Goal: Task Accomplishment & Management: Manage account settings

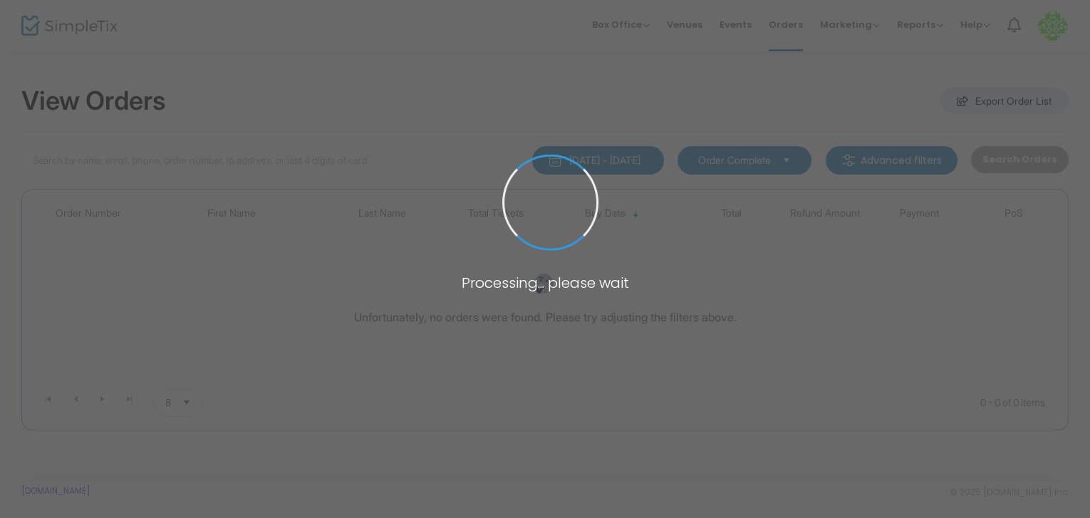
type input "reader414@gmail.com"
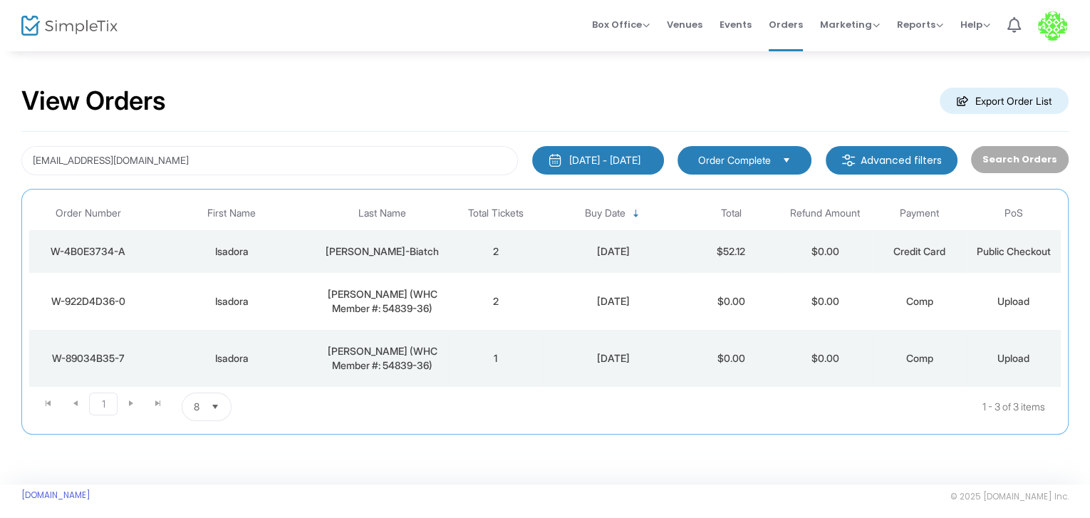
click at [148, 348] on td "Isadora" at bounding box center [232, 358] width 170 height 57
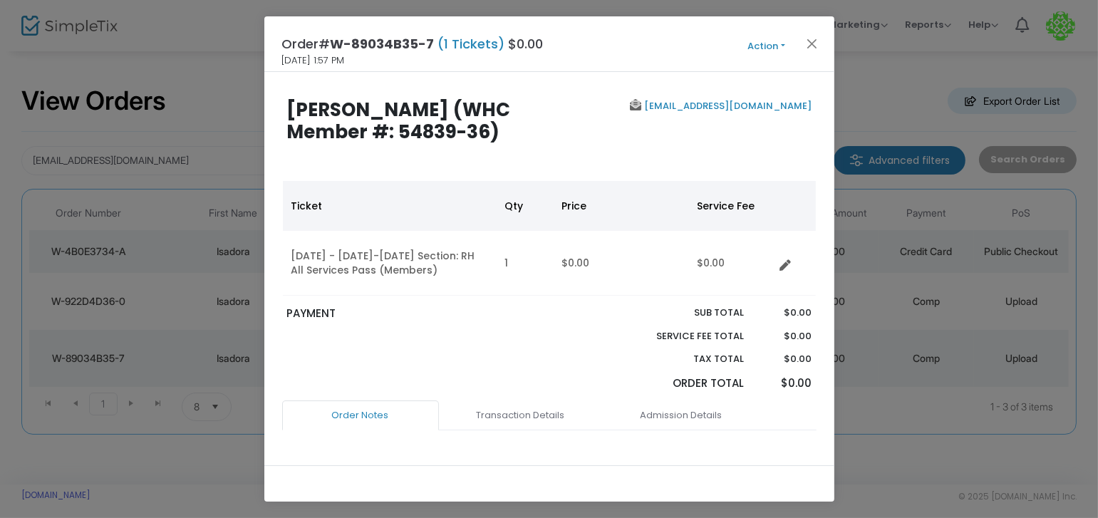
click at [760, 43] on button "Action" at bounding box center [767, 46] width 86 height 16
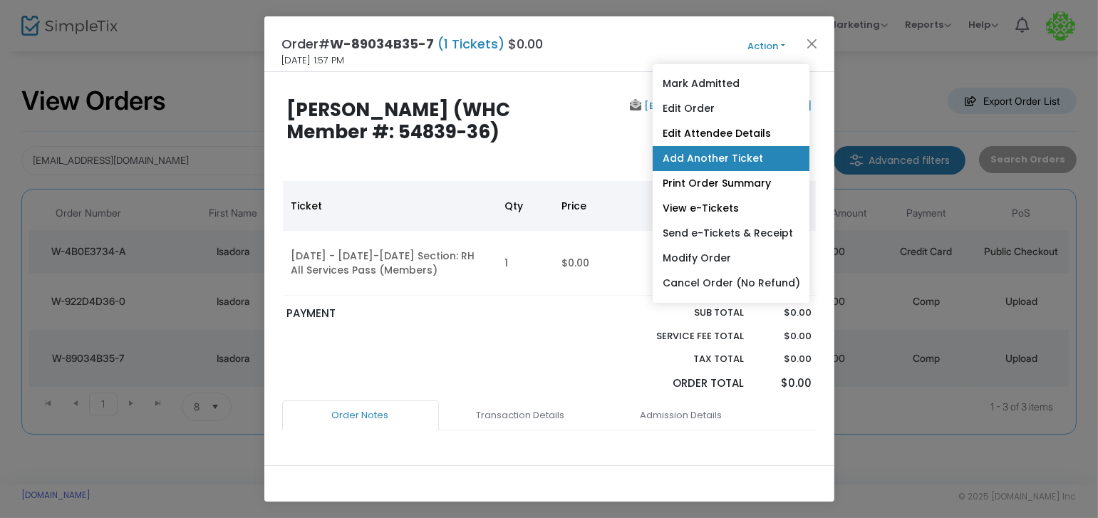
click at [753, 149] on link "Add Another Ticket" at bounding box center [730, 158] width 157 height 25
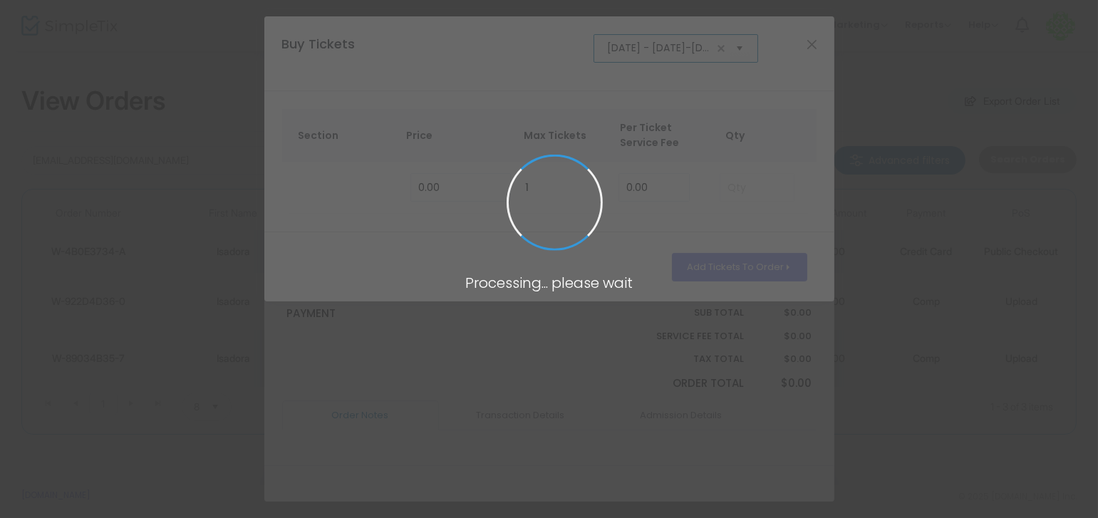
scroll to position [0, 70]
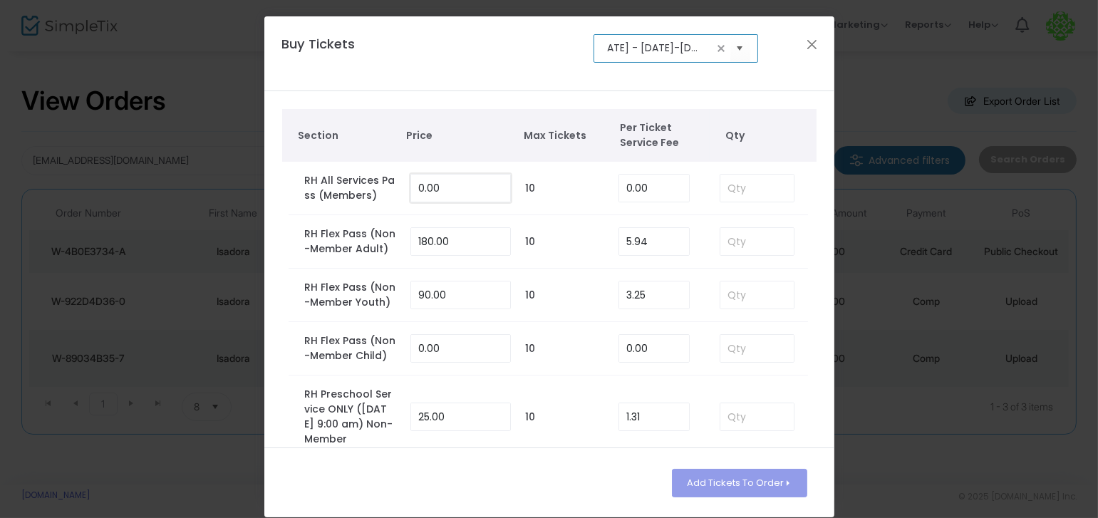
click at [453, 187] on input "0.00" at bounding box center [460, 188] width 99 height 27
type input "0.00"
click at [777, 185] on input at bounding box center [757, 188] width 74 height 27
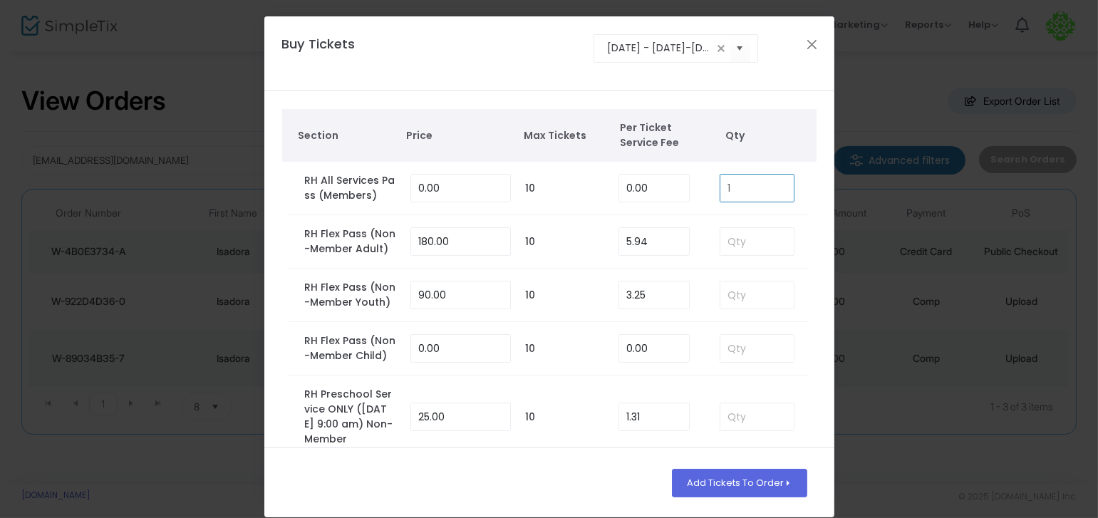
type input "1"
click at [808, 200] on td at bounding box center [808, 188] width 1 height 53
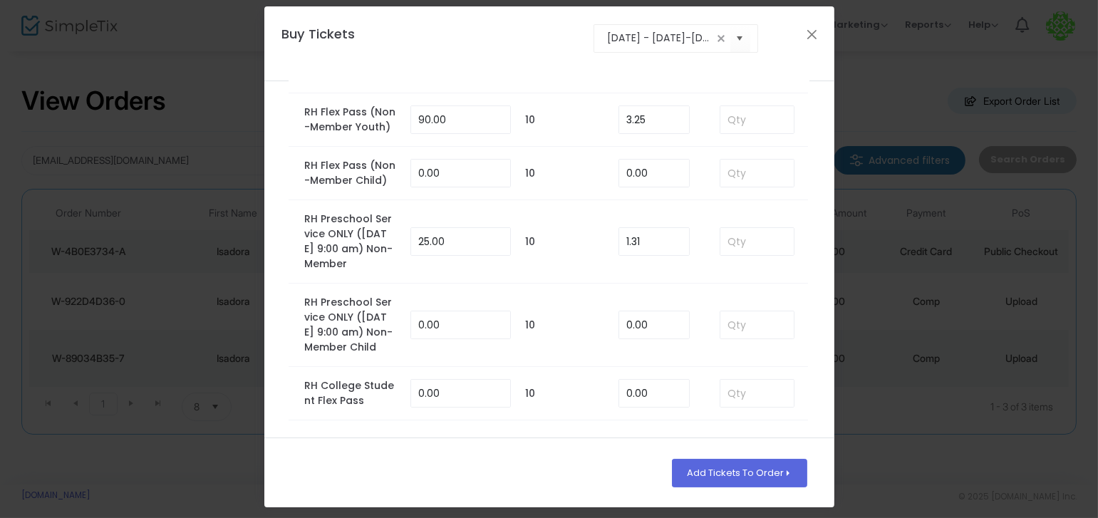
scroll to position [14, 0]
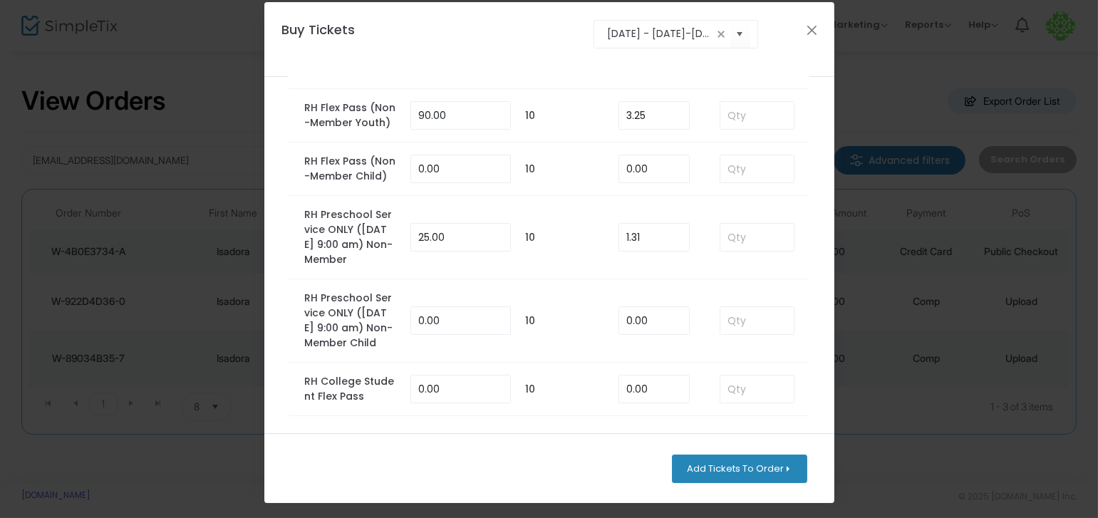
click at [745, 465] on button "Add Tickets To Order" at bounding box center [739, 469] width 135 height 29
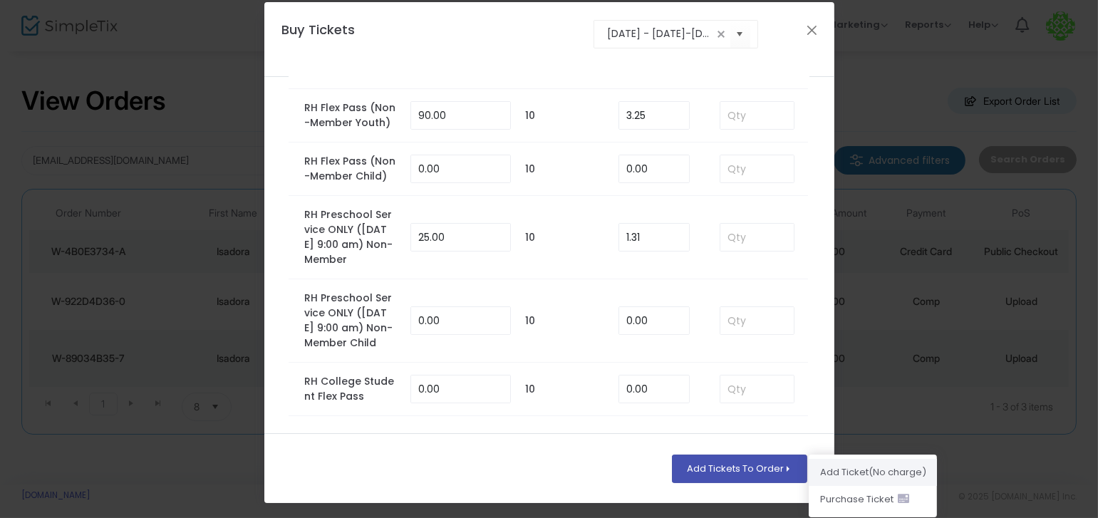
click at [863, 464] on li "Add Ticket (No charge)" at bounding box center [873, 472] width 128 height 27
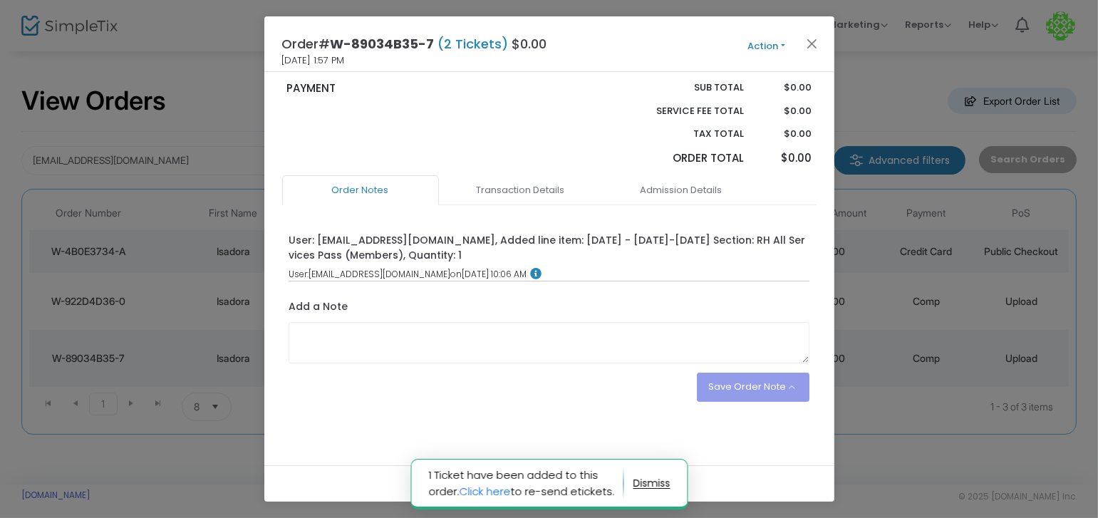
scroll to position [0, 0]
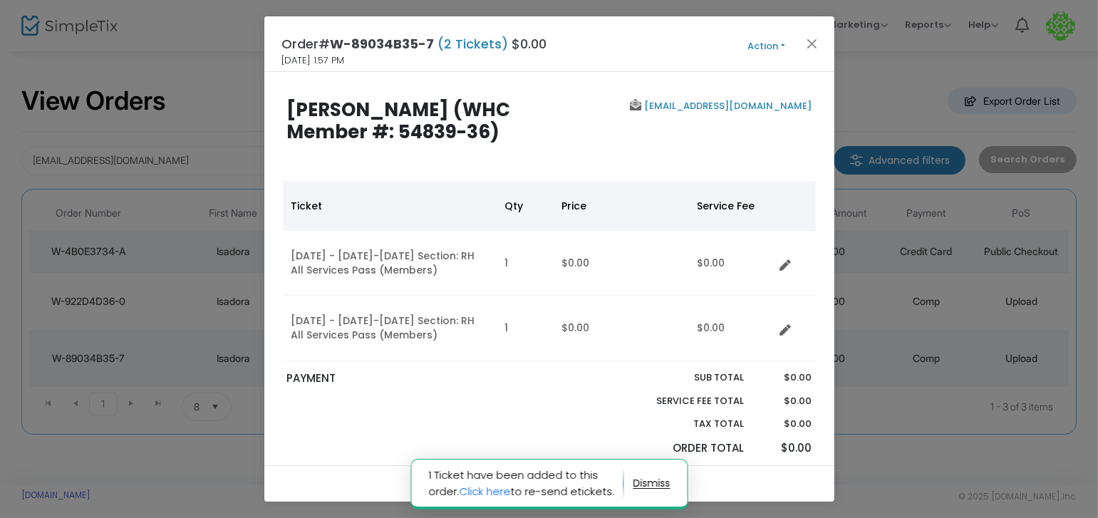
click at [770, 52] on button "Action" at bounding box center [767, 46] width 86 height 16
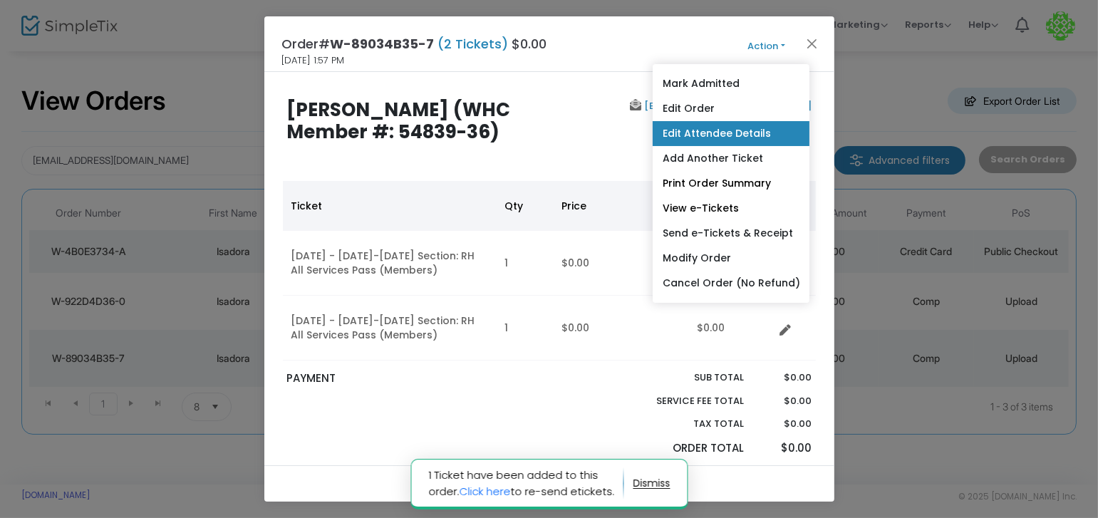
click at [744, 129] on link "Edit Attendee Details" at bounding box center [730, 133] width 157 height 25
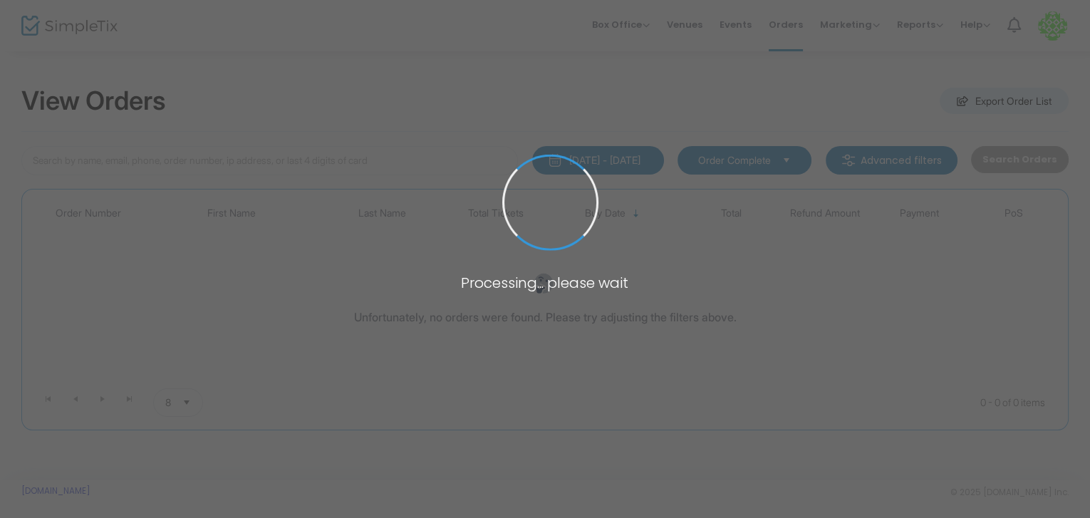
type input "[EMAIL_ADDRESS][DOMAIN_NAME]"
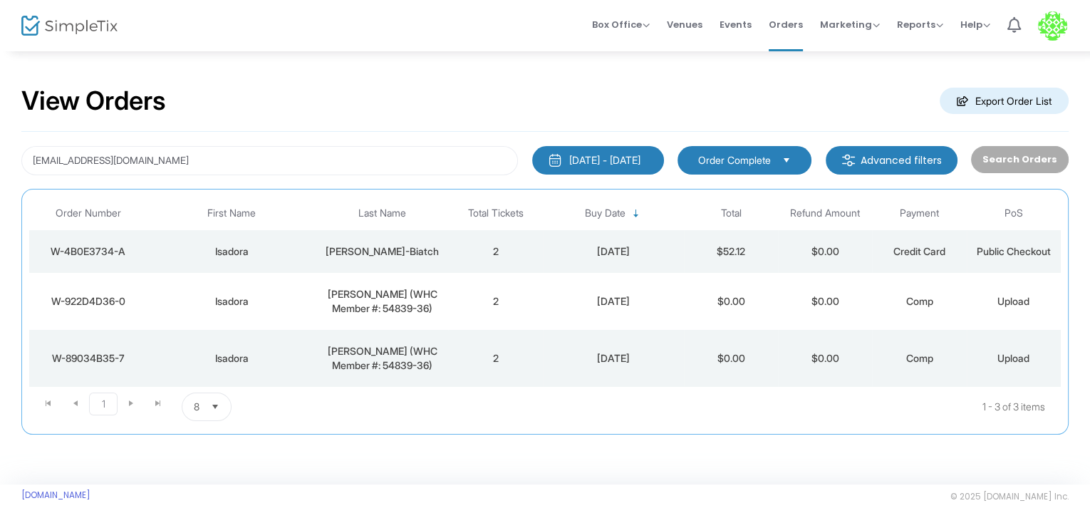
click at [145, 294] on td "W-922D4D36-0" at bounding box center [88, 301] width 118 height 57
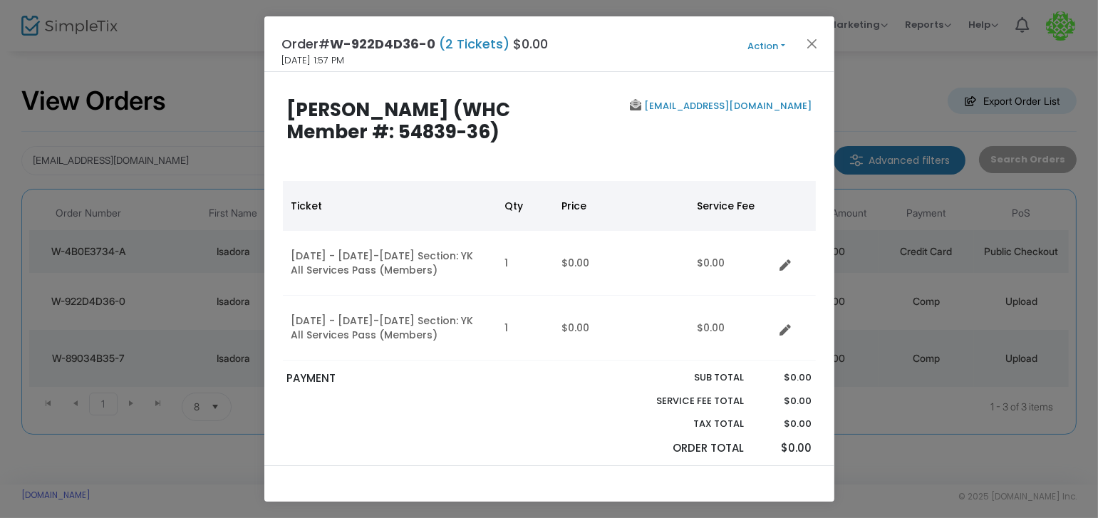
click at [753, 54] on div "Order# W-922D4D36-0 (2 Tickets) $0.00 [DATE] 1:57 PM Action Mark Admitted Edit …" at bounding box center [549, 44] width 570 height 56
click at [766, 45] on button "Action" at bounding box center [767, 46] width 86 height 16
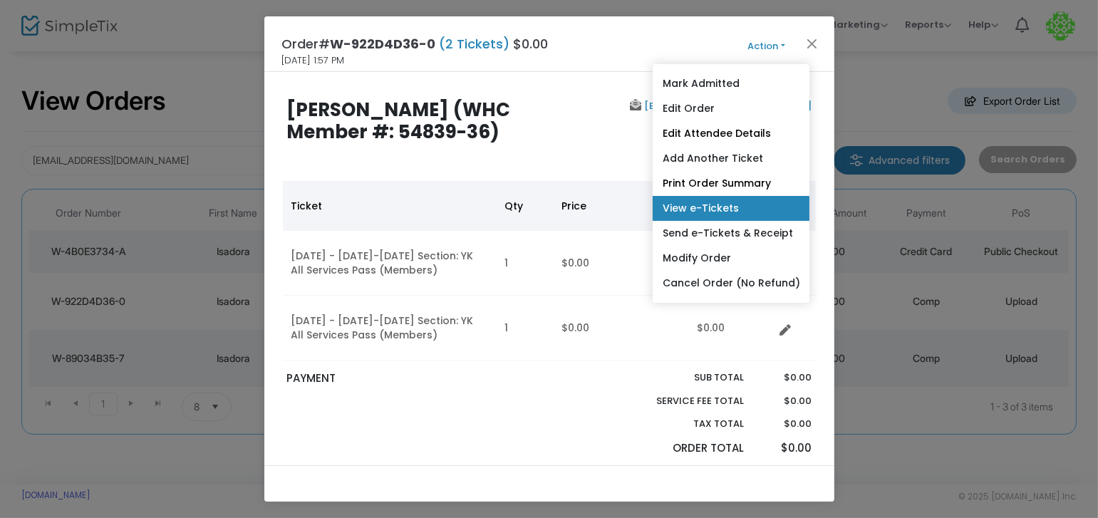
click at [736, 200] on link "View e-Tickets" at bounding box center [730, 208] width 157 height 25
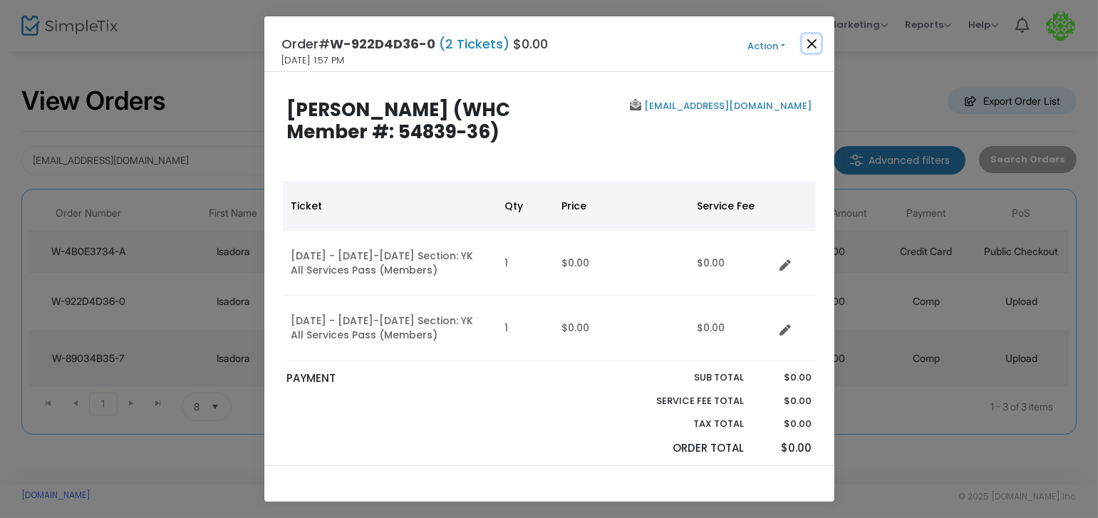
click at [819, 37] on button "Close" at bounding box center [811, 43] width 19 height 19
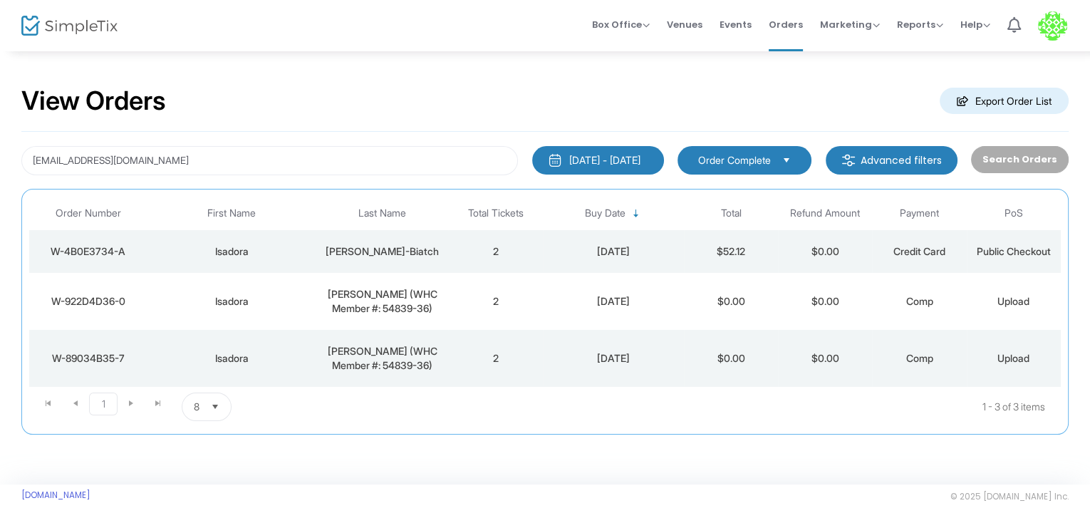
click at [133, 291] on td "W-922D4D36-0" at bounding box center [88, 301] width 118 height 57
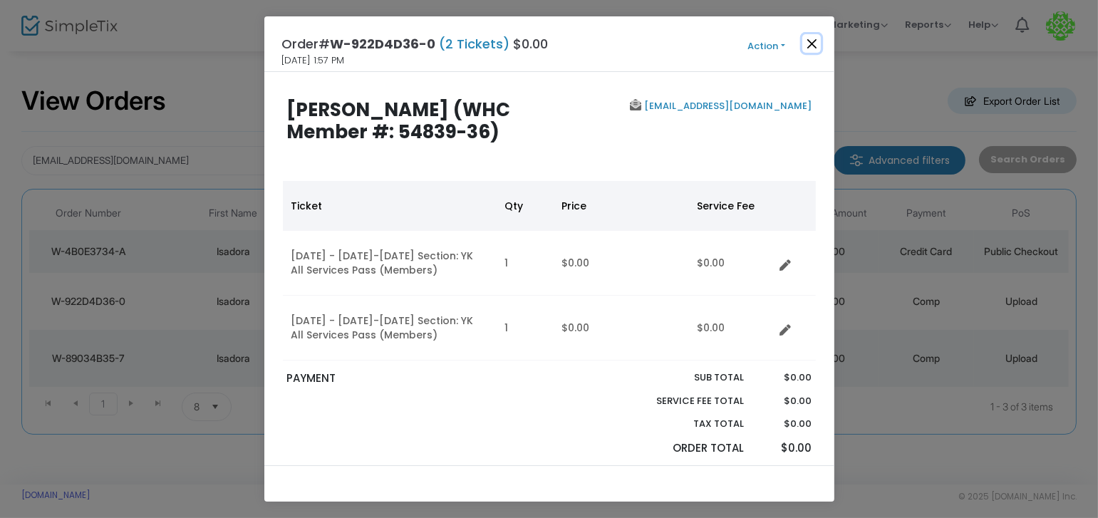
click at [802, 39] on button "Close" at bounding box center [811, 43] width 19 height 19
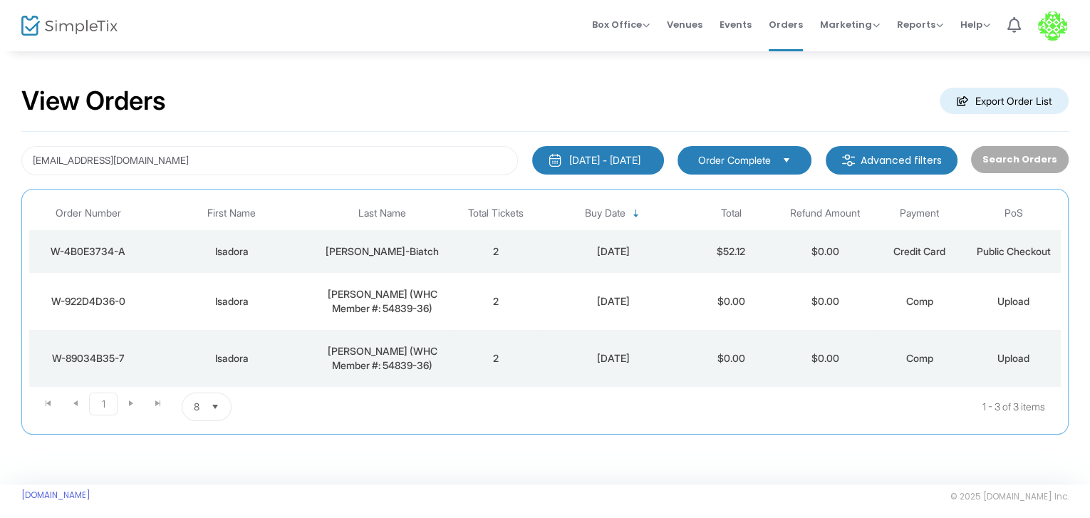
click at [118, 338] on td "W-89034B35-7" at bounding box center [88, 358] width 118 height 57
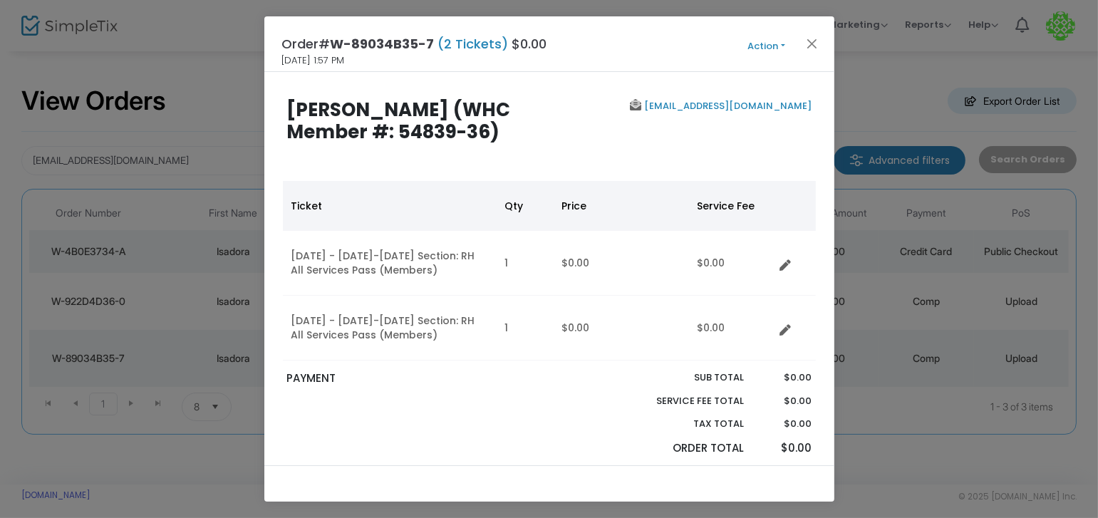
click at [772, 38] on button "Action" at bounding box center [767, 46] width 86 height 16
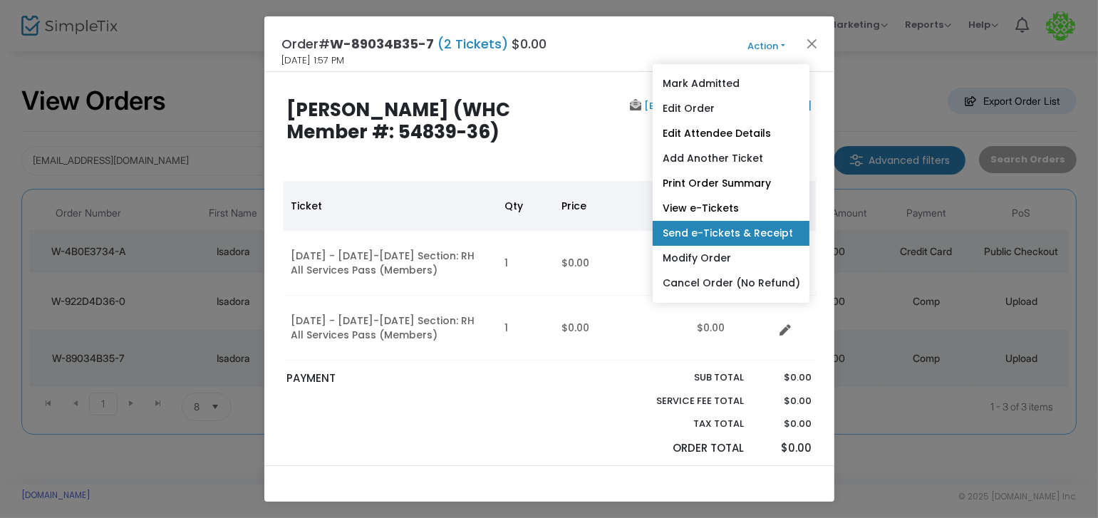
click at [757, 238] on link "Send e-Tickets & Receipt" at bounding box center [730, 233] width 157 height 25
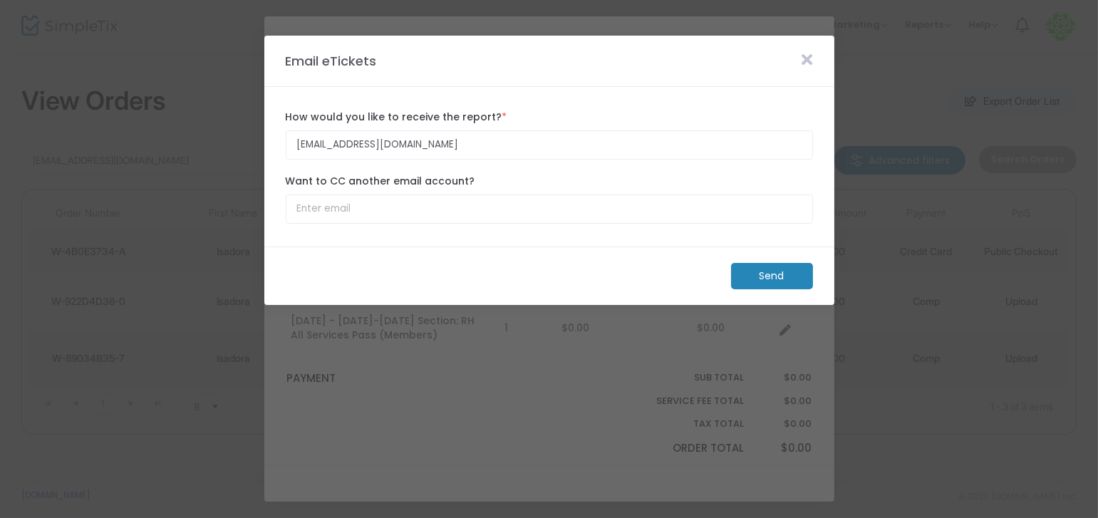
click at [789, 281] on m-button "Send" at bounding box center [772, 276] width 82 height 26
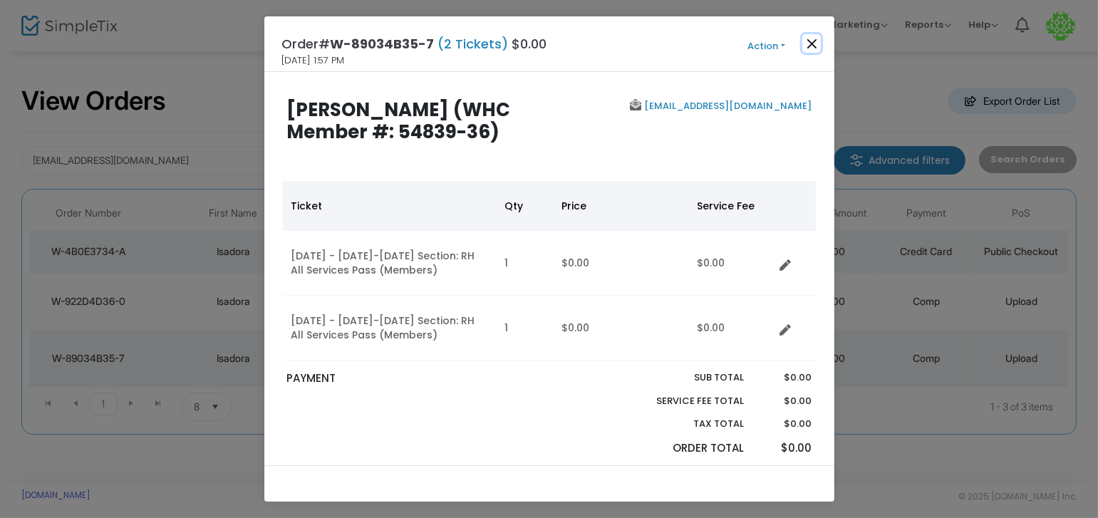
click at [817, 39] on button "Close" at bounding box center [811, 43] width 19 height 19
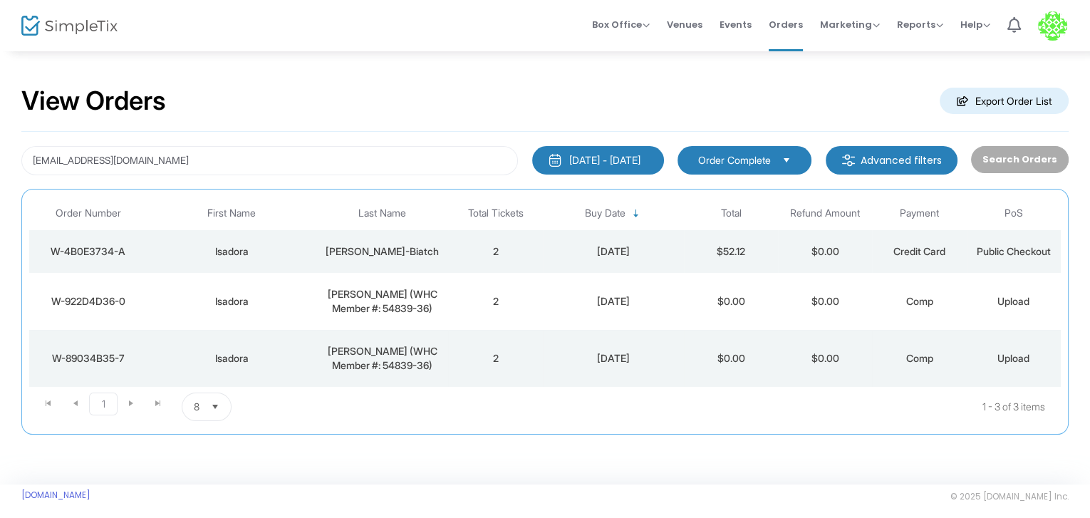
click at [157, 341] on td "Isadora" at bounding box center [232, 358] width 170 height 57
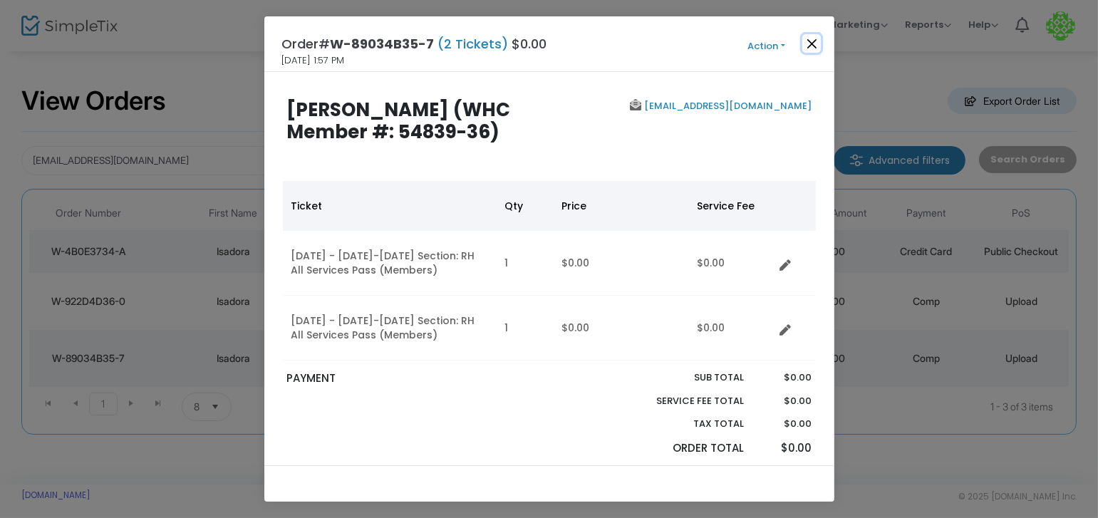
click at [819, 43] on button "Close" at bounding box center [811, 43] width 19 height 19
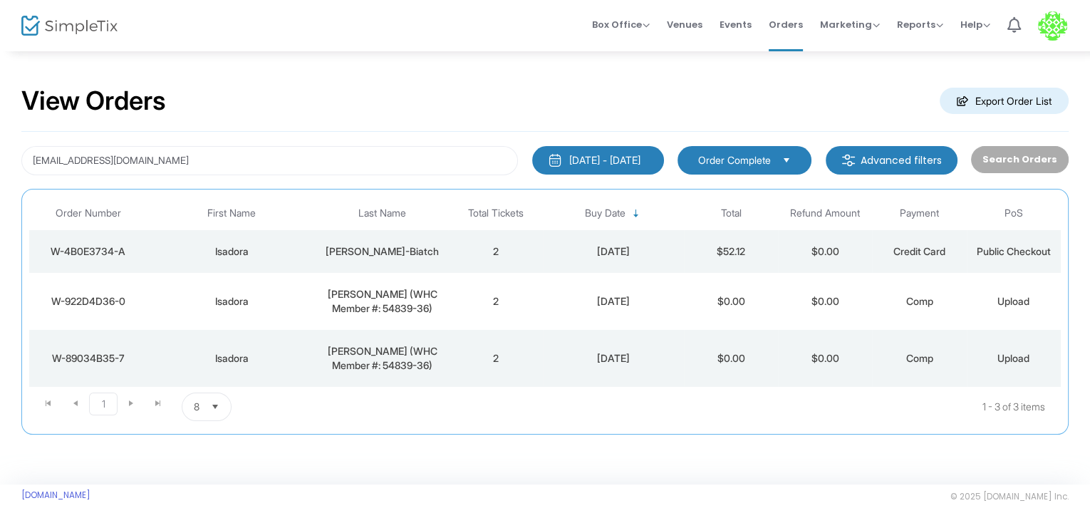
click at [124, 286] on td "W-922D4D36-0" at bounding box center [88, 301] width 118 height 57
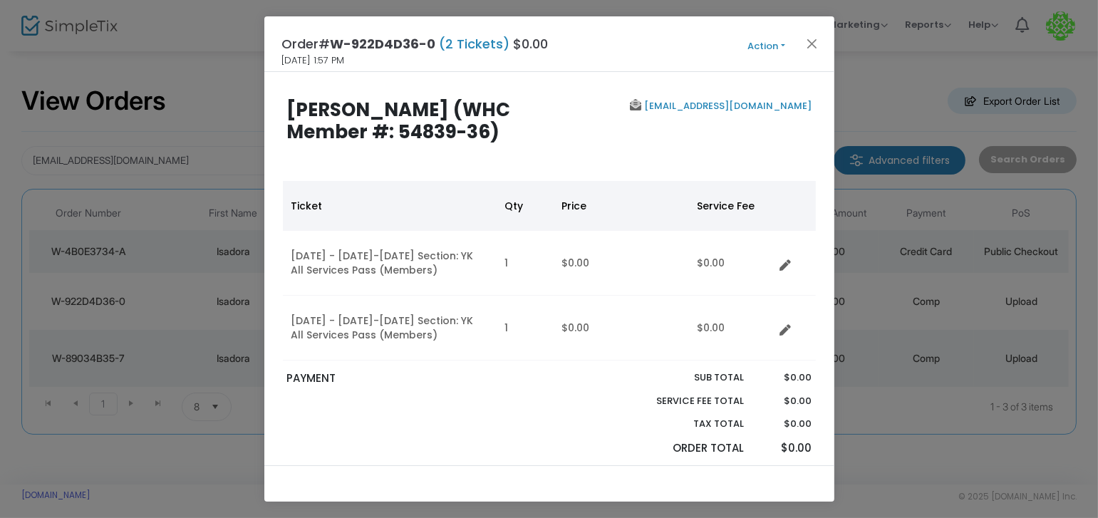
click at [760, 53] on button "Action" at bounding box center [767, 46] width 86 height 16
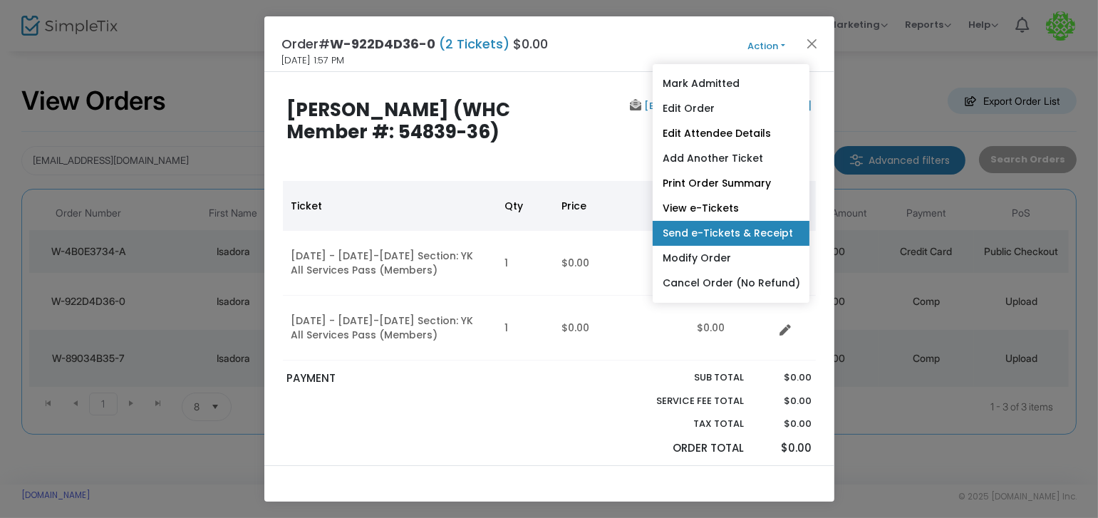
click at [742, 232] on link "Send e-Tickets & Receipt" at bounding box center [730, 233] width 157 height 25
type input "[EMAIL_ADDRESS][DOMAIN_NAME]"
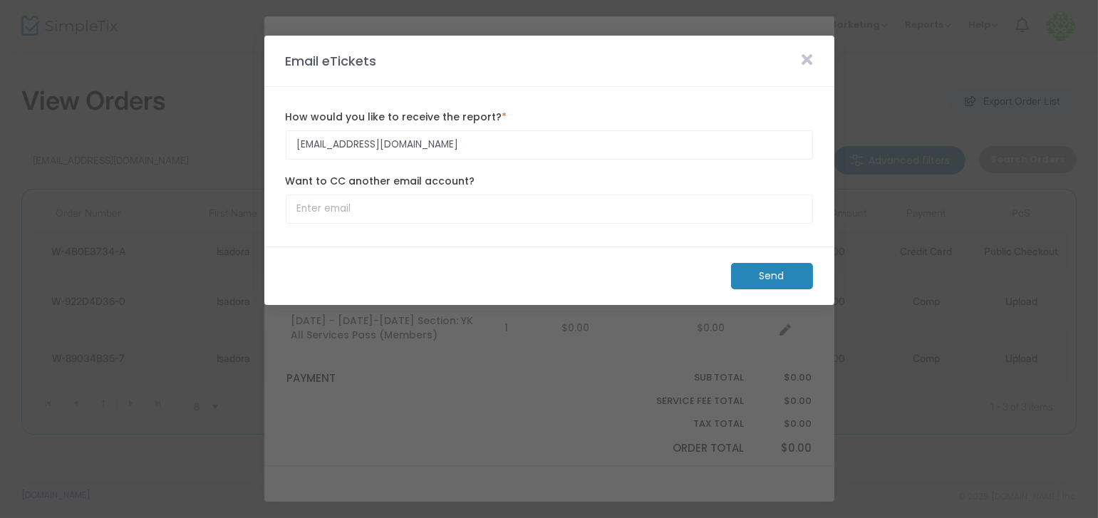
click at [782, 274] on m-button "Send" at bounding box center [772, 276] width 82 height 26
